Goal: Task Accomplishment & Management: Complete application form

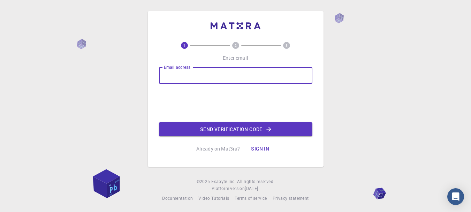
click at [190, 74] on input "Email address" at bounding box center [236, 75] width 154 height 17
type input "[EMAIL_ADDRESS][DOMAIN_NAME]"
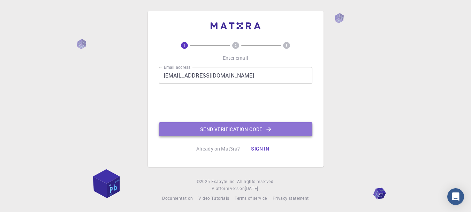
click at [235, 129] on button "Send verification code" at bounding box center [236, 129] width 154 height 14
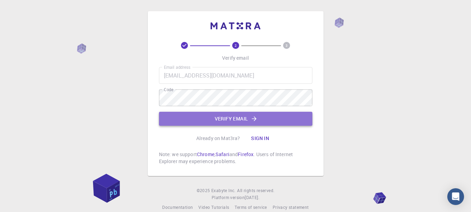
click at [238, 117] on button "Verify email" at bounding box center [236, 119] width 154 height 14
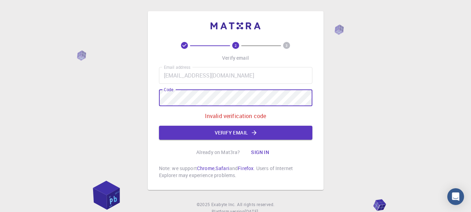
click at [158, 97] on div "2 3 Verify email Email address monahadea@gmail.com Email address Code Code Inva…" at bounding box center [236, 100] width 176 height 179
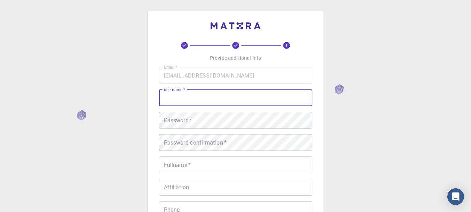
click at [204, 95] on input "username   *" at bounding box center [236, 97] width 154 height 17
type input "ali"
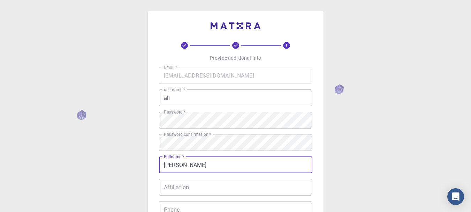
type input "ali ali"
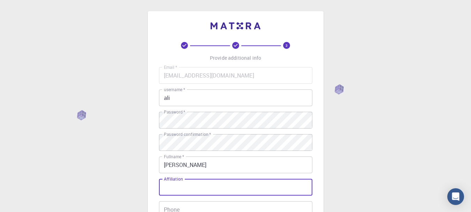
click at [189, 189] on input "Affiliation" at bounding box center [236, 187] width 154 height 17
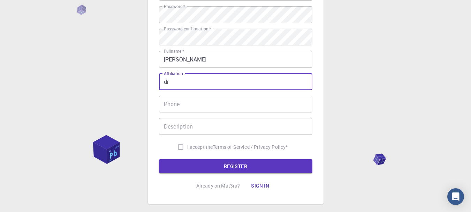
scroll to position [107, 0]
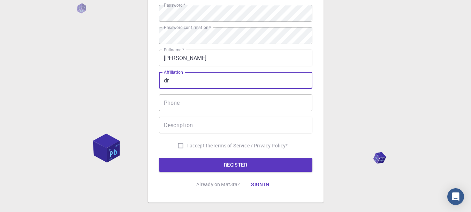
type input "dr"
click at [180, 145] on input "I accept the Terms of Service / Privacy Policy *" at bounding box center [180, 145] width 13 height 13
checkbox input "true"
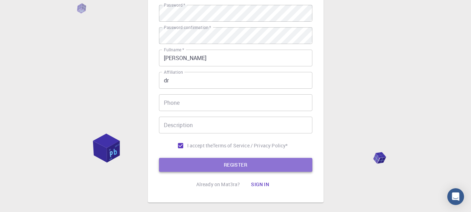
click at [245, 164] on button "REGISTER" at bounding box center [236, 165] width 154 height 14
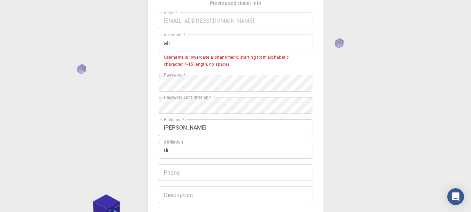
scroll to position [53, 0]
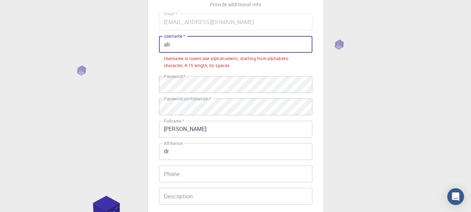
drag, startPoint x: 178, startPoint y: 42, endPoint x: 163, endPoint y: 43, distance: 15.0
click at [163, 43] on input "ali" at bounding box center [236, 44] width 154 height 17
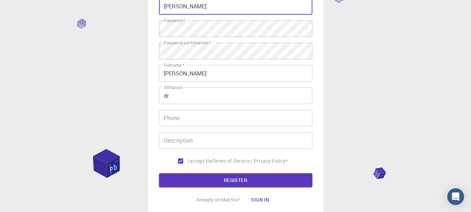
scroll to position [143, 0]
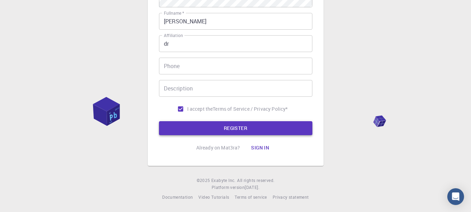
type input "ALI ALI"
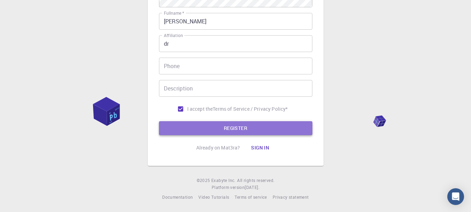
click at [249, 128] on button "REGISTER" at bounding box center [236, 128] width 154 height 14
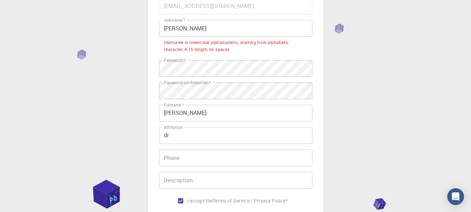
scroll to position [64, 0]
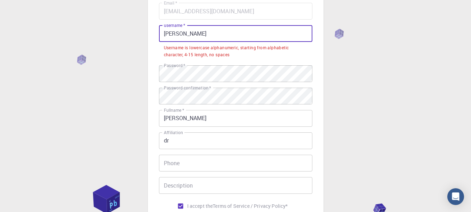
drag, startPoint x: 185, startPoint y: 32, endPoint x: 162, endPoint y: 34, distance: 23.1
click at [162, 34] on input "ALI ALI" at bounding box center [236, 33] width 154 height 17
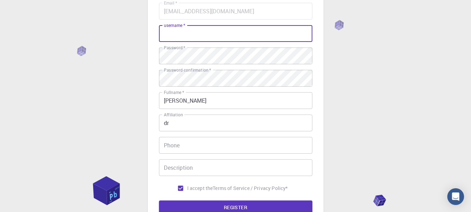
type input "A"
type input "aliali"
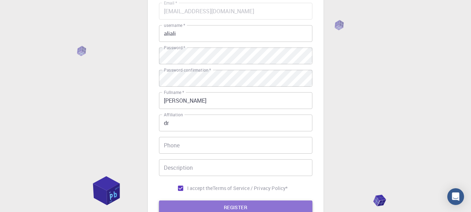
click at [255, 205] on button "REGISTER" at bounding box center [236, 207] width 154 height 14
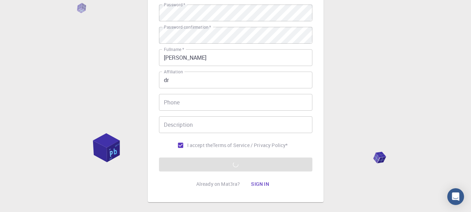
scroll to position [108, 0]
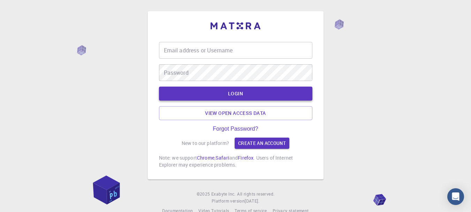
type input "aliali"
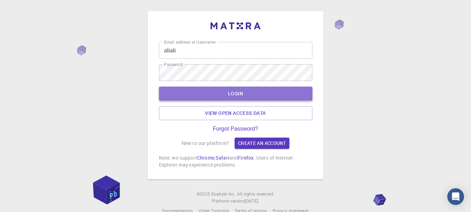
click at [252, 94] on button "LOGIN" at bounding box center [236, 94] width 154 height 14
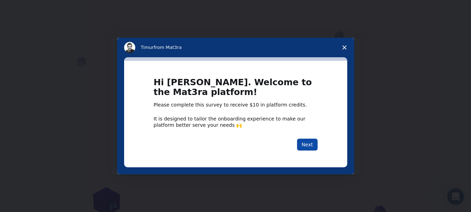
click at [313, 143] on button "Next" at bounding box center [307, 145] width 21 height 12
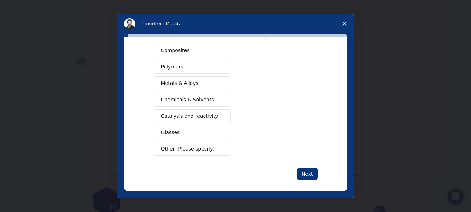
scroll to position [125, 0]
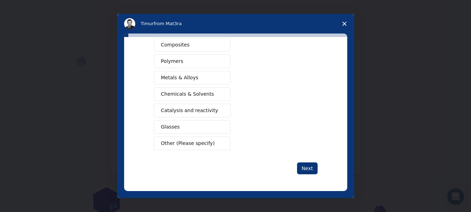
click at [189, 112] on span "Catalysis and reactivity" at bounding box center [189, 110] width 57 height 7
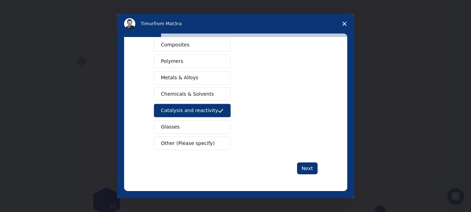
click at [190, 93] on span "Chemicals & Solvents" at bounding box center [187, 93] width 53 height 7
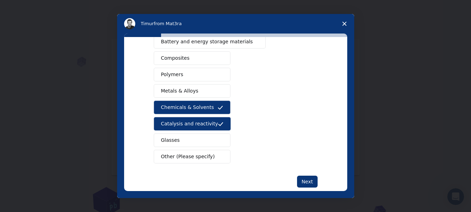
scroll to position [122, 0]
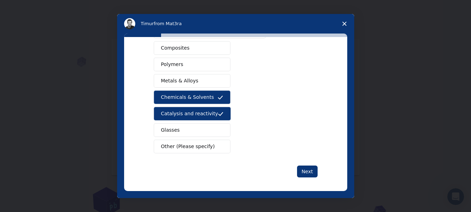
click at [178, 130] on button "Glasses" at bounding box center [192, 130] width 77 height 14
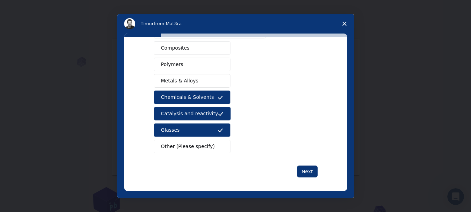
click at [218, 132] on icon "Intercom messenger" at bounding box center [221, 130] width 6 height 6
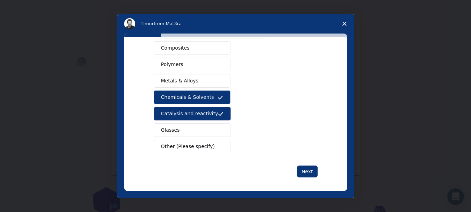
click at [206, 146] on button "Other (Please specify)" at bounding box center [192, 147] width 77 height 14
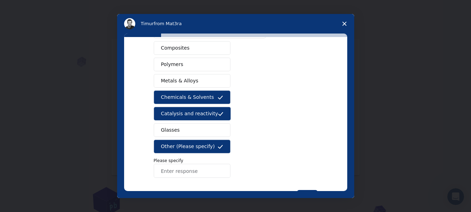
click at [170, 172] on input "Enter response" at bounding box center [192, 171] width 77 height 14
type input "m"
type input "parasitology"
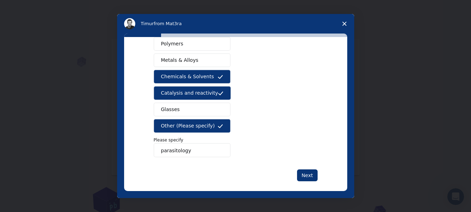
scroll to position [149, 0]
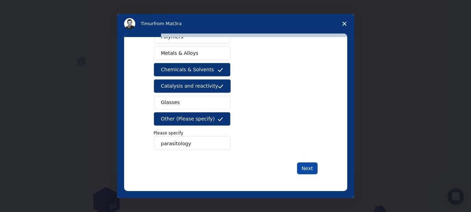
click at [306, 168] on button "Next" at bounding box center [307, 168] width 21 height 12
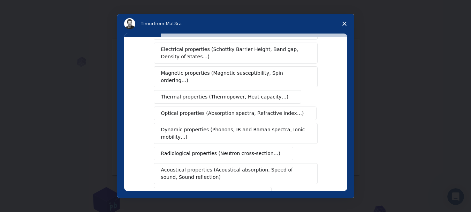
scroll to position [47, 0]
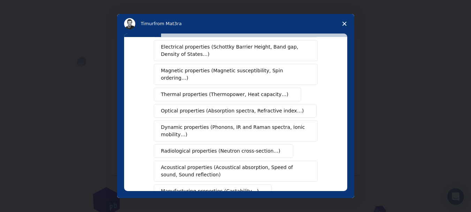
click at [242, 147] on span "Radiological properties (Neutron cross-section…)" at bounding box center [221, 150] width 120 height 7
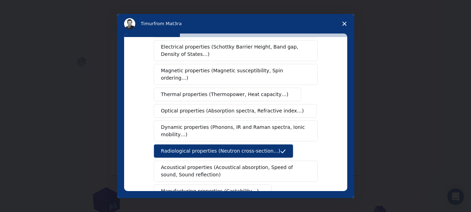
click at [215, 124] on span "Dynamic properties (Phonons, IR and Raman spectra, Ionic mobility…)" at bounding box center [233, 131] width 145 height 15
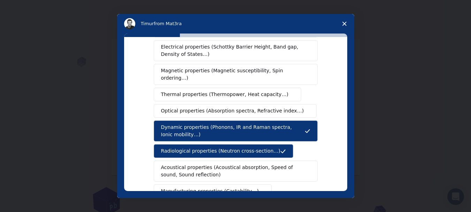
click at [200, 107] on span "Optical properties (Absorption spectra, Refractive index…)" at bounding box center [232, 110] width 143 height 7
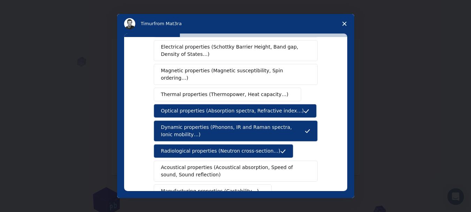
click at [196, 91] on span "Thermal properties (Thermopower, Heat capacity…)" at bounding box center [225, 94] width 128 height 7
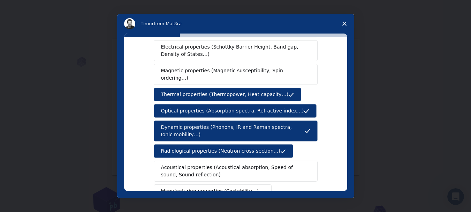
click at [188, 72] on span "Magnetic properties (Magnetic susceptibility, Spin ordering…)" at bounding box center [233, 74] width 144 height 15
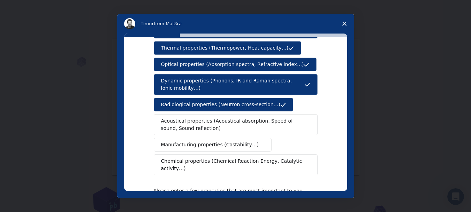
scroll to position [94, 0]
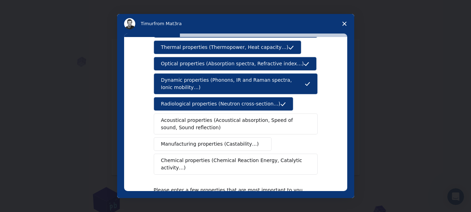
click at [261, 157] on span "Chemical properties (Chemical Reaction Energy, Catalytic activity…)" at bounding box center [233, 164] width 144 height 15
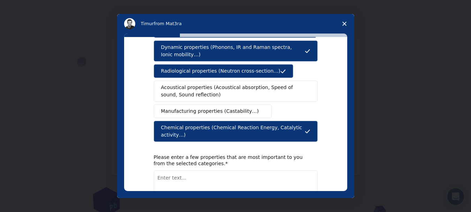
scroll to position [161, 0]
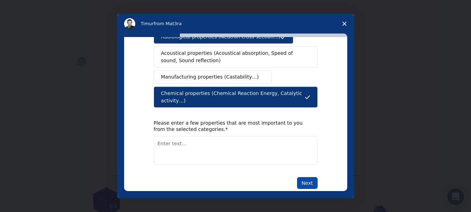
click at [307, 177] on button "Next" at bounding box center [307, 183] width 21 height 12
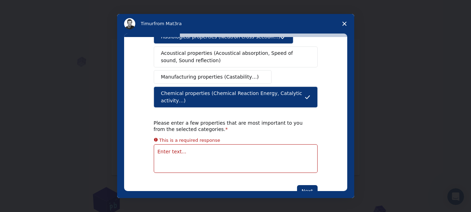
click at [167, 144] on textarea "Enter text..." at bounding box center [236, 158] width 164 height 29
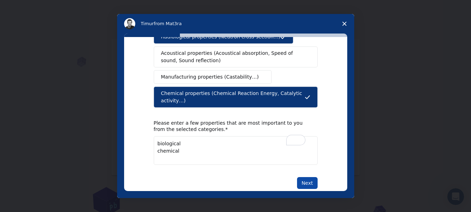
type textarea "biological chemical"
click at [306, 177] on button "Next" at bounding box center [307, 183] width 21 height 12
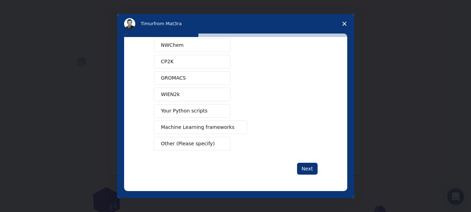
scroll to position [75, 0]
click at [167, 142] on span "Other (Please specify)" at bounding box center [188, 143] width 54 height 7
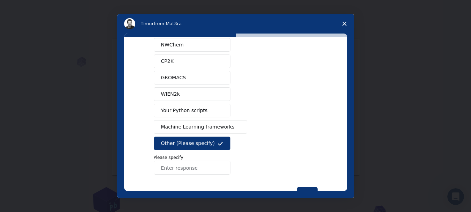
click at [210, 141] on button "Other (Please specify)" at bounding box center [192, 143] width 77 height 14
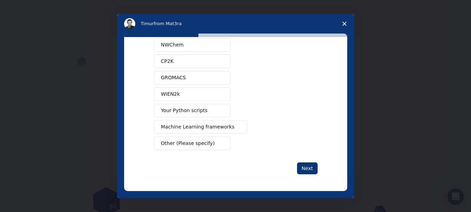
click at [195, 127] on span "Machine Learning frameworks" at bounding box center [198, 126] width 74 height 7
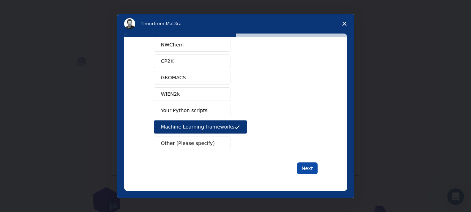
click at [303, 164] on button "Next" at bounding box center [307, 168] width 21 height 12
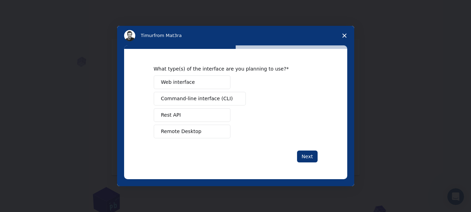
click at [179, 132] on span "Remote Desktop" at bounding box center [181, 131] width 40 height 7
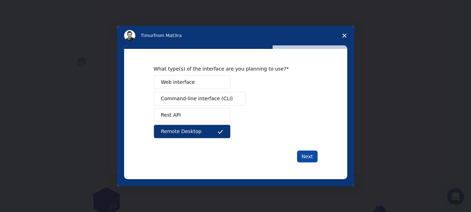
click at [307, 156] on button "Next" at bounding box center [307, 156] width 21 height 12
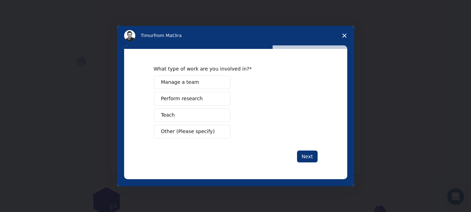
click at [182, 115] on button "Teach" at bounding box center [192, 115] width 77 height 14
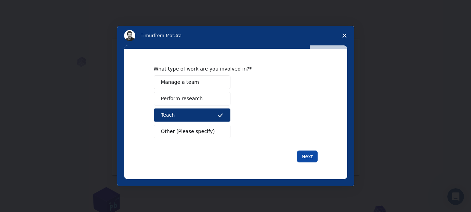
click at [309, 156] on button "Next" at bounding box center [307, 156] width 21 height 12
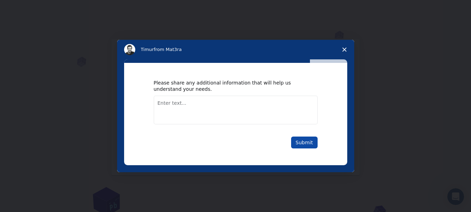
click at [307, 142] on button "Submit" at bounding box center [304, 142] width 27 height 12
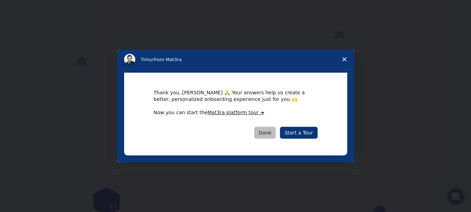
click at [268, 135] on button "Done" at bounding box center [265, 133] width 22 height 12
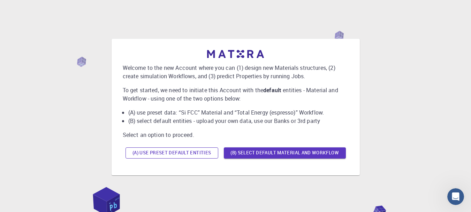
click at [198, 152] on button "(A) Use preset default entities" at bounding box center [172, 152] width 93 height 11
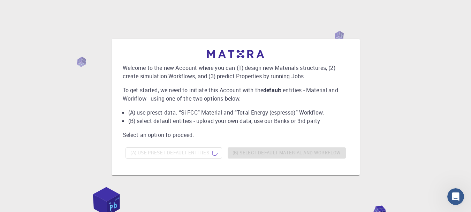
click at [402, 127] on div "Welcome to the new Account where you can (1) design new Materials structures, (…" at bounding box center [235, 107] width 455 height 174
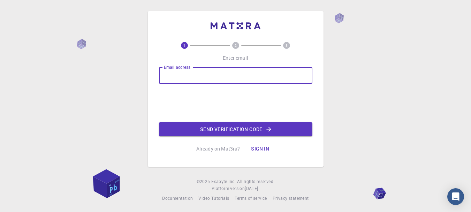
click at [172, 73] on input "Email address" at bounding box center [236, 75] width 154 height 17
type input "[EMAIL_ADDRESS][DOMAIN_NAME]"
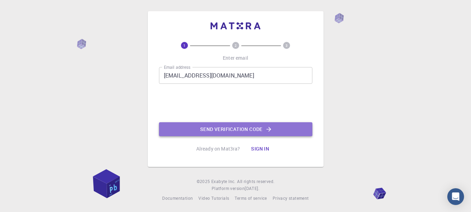
click at [227, 126] on button "Send verification code" at bounding box center [236, 129] width 154 height 14
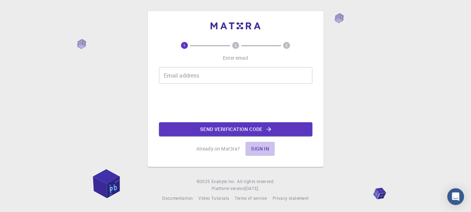
click at [259, 148] on button "Sign in" at bounding box center [260, 149] width 29 height 14
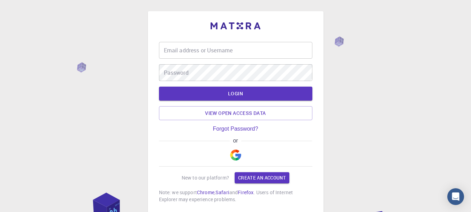
type input "[EMAIL_ADDRESS][DOMAIN_NAME]"
click at [239, 95] on button "LOGIN" at bounding box center [236, 94] width 154 height 14
